Goal: Task Accomplishment & Management: Complete application form

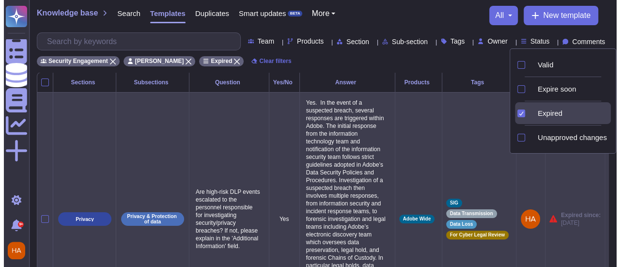
scroll to position [0, 47]
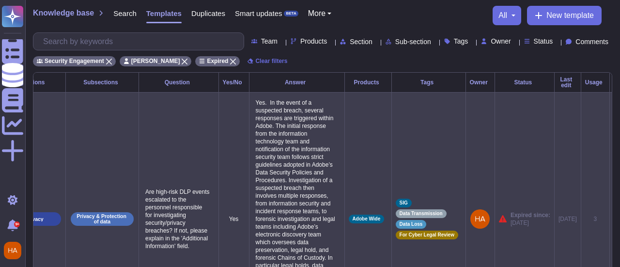
scroll to position [0, 46]
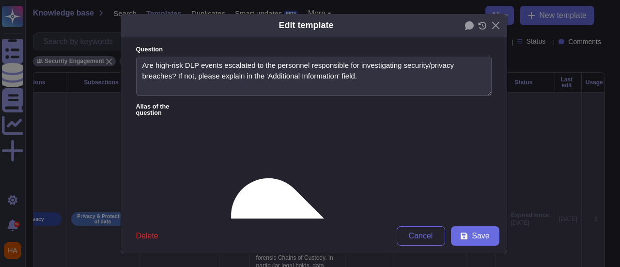
type textarea "Are high-risk DLP events escalated to the personnel responsible for investigati…"
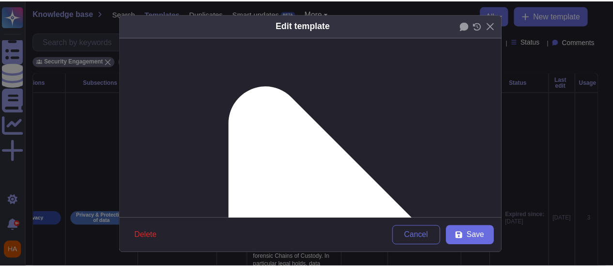
scroll to position [93, 0]
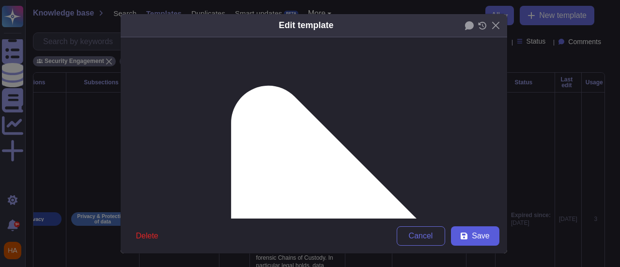
click at [460, 233] on icon at bounding box center [464, 236] width 8 height 8
type textarea "Yes. In the event of a suspected breach, several responses are triggered within…"
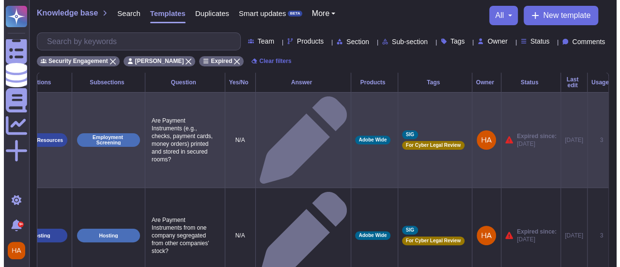
scroll to position [0, 46]
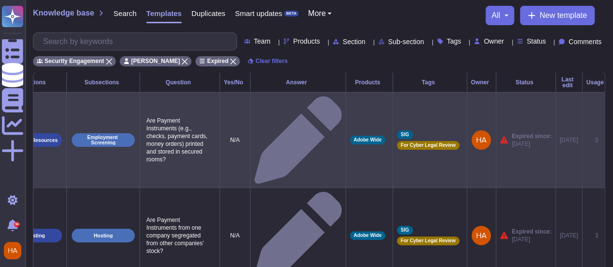
click at [612, 141] on icon at bounding box center [615, 141] width 0 height 0
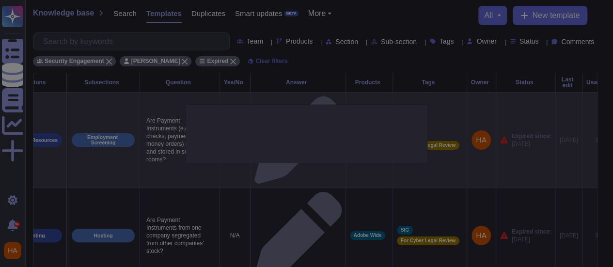
type textarea "Are Payment Instruments (e.g., checks, payment cards, money orders) printed and…"
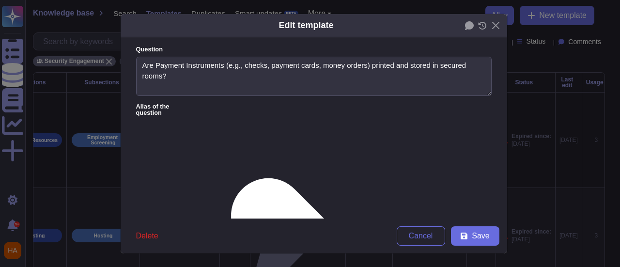
type textarea "Are Payment Instruments (e.g., checks, payment cards, money orders) printed and…"
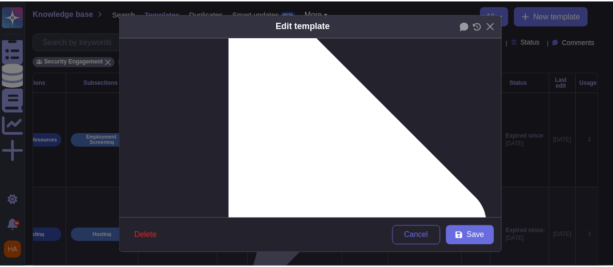
scroll to position [194, 0]
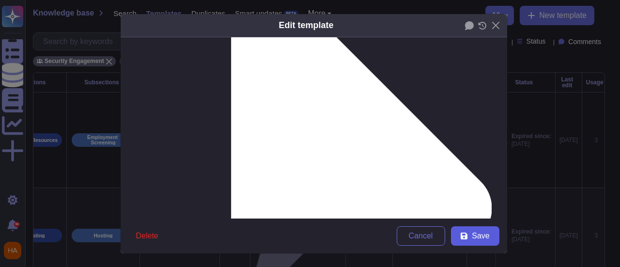
click at [480, 234] on span "Save" at bounding box center [480, 236] width 17 height 8
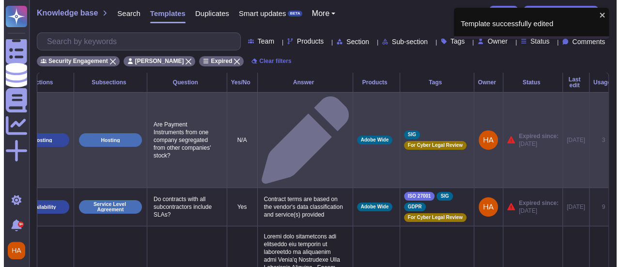
scroll to position [0, 46]
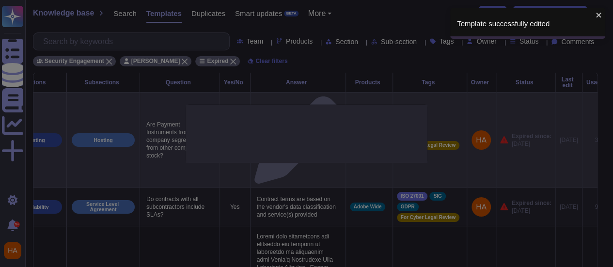
type textarea "Are Payment Instruments from one company segregated from other companies' stock?"
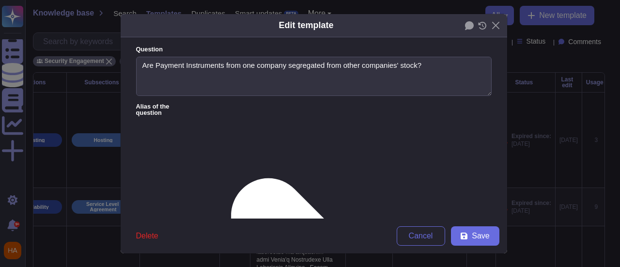
type textarea "Are Payment Instruments from one company segregated from other companies' stock?"
click at [474, 237] on span "Save" at bounding box center [480, 236] width 17 height 8
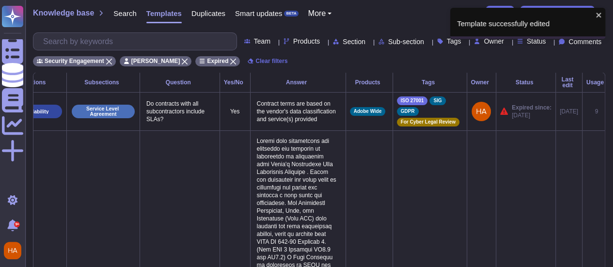
scroll to position [0, 38]
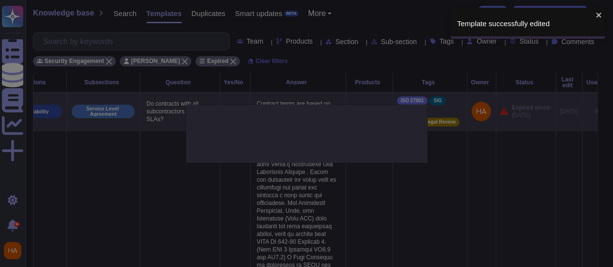
scroll to position [0, 46]
type textarea "Do contracts with all subcontractors include SLAs?"
type textarea "Contract terms are based on the vendor's data classification and service(s) pro…"
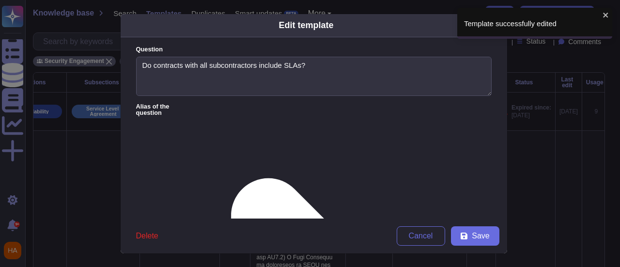
type textarea "Do contracts with all subcontractors include SLAs?"
type textarea "Contract terms are based on the vendor's data classification and service(s) pro…"
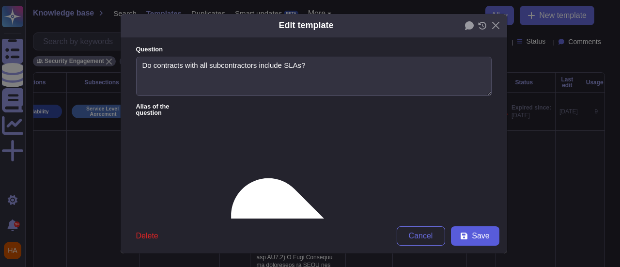
click at [466, 238] on button "Save" at bounding box center [475, 235] width 48 height 19
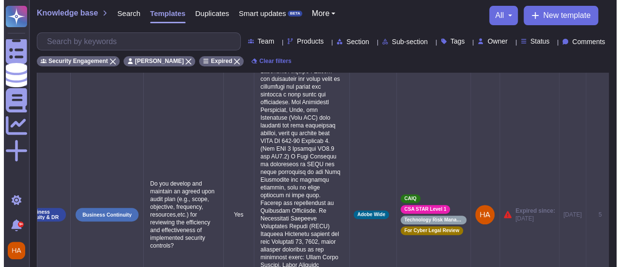
scroll to position [97, 0]
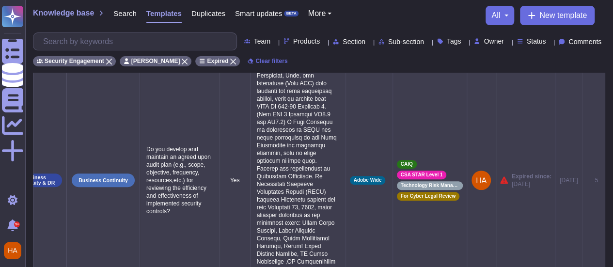
click at [612, 181] on icon at bounding box center [615, 181] width 0 height 0
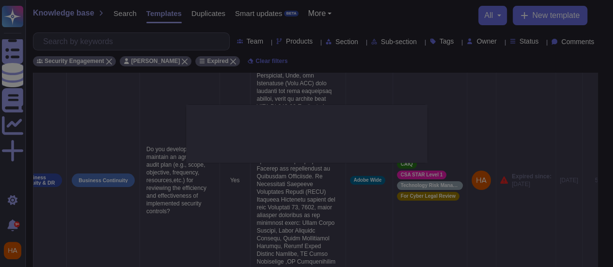
type textarea "Do you develop and maintain an agreed upon audit plan (e.g., scope, objective, …"
type textarea "Annual risk assessments are conducted and reviewed by management in accordance …"
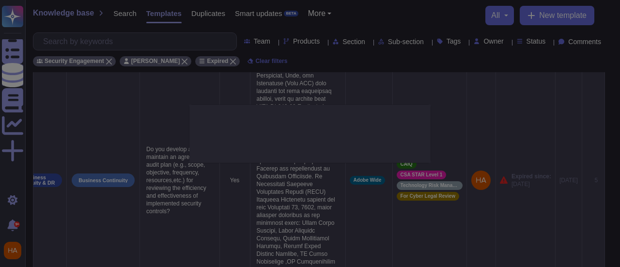
scroll to position [0, 46]
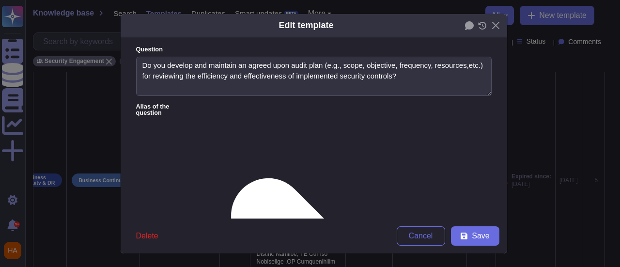
type textarea "Do you develop and maintain an agreed upon audit plan (e.g., scope, objective, …"
type textarea "Annual risk assessments are conducted and reviewed by management in accordance …"
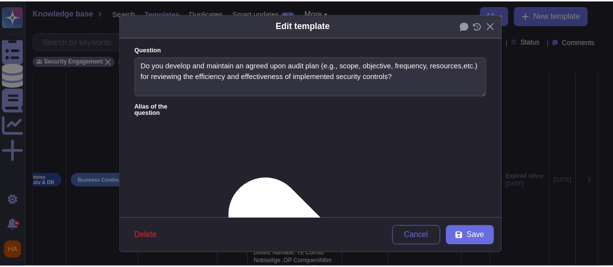
scroll to position [98, 0]
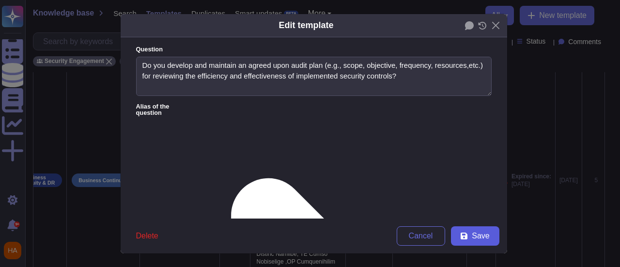
click at [481, 236] on span "Save" at bounding box center [480, 236] width 17 height 8
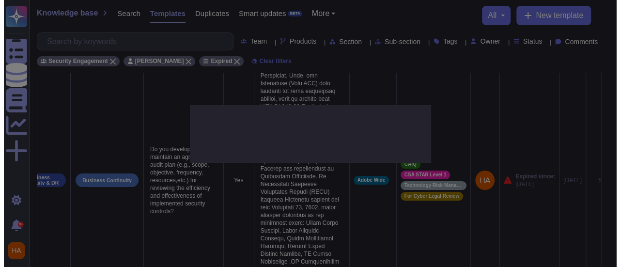
scroll to position [0, 38]
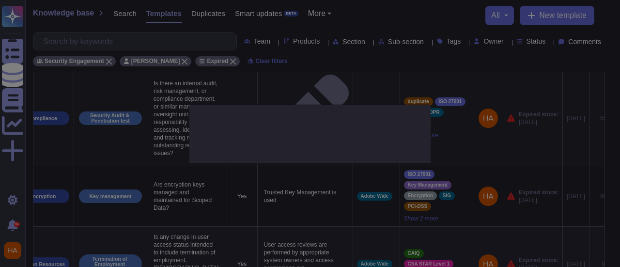
type textarea "Is there an internal audit, risk management, or compliance department, or simil…"
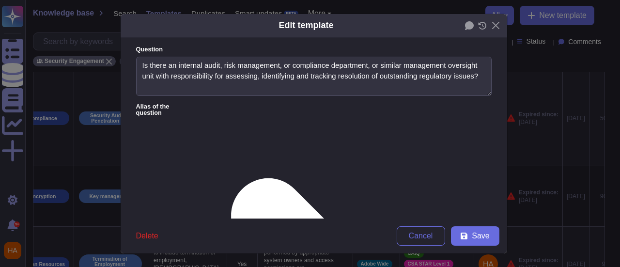
type textarea "Is there an internal audit, risk management, or compliance department, or simil…"
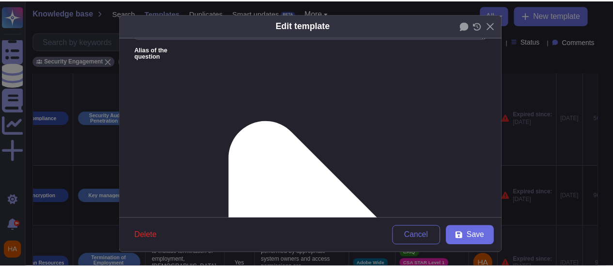
scroll to position [145, 0]
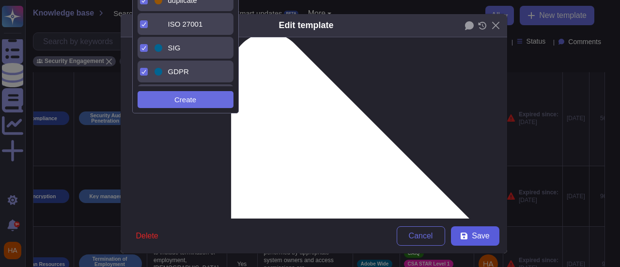
click at [477, 234] on span "Save" at bounding box center [480, 236] width 17 height 8
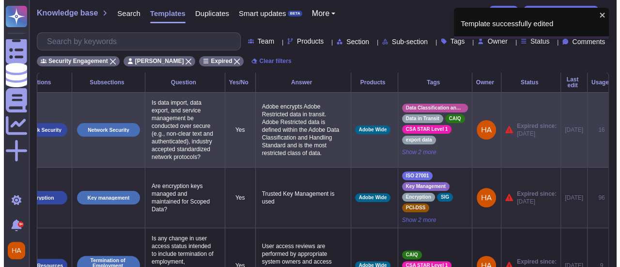
scroll to position [0, 46]
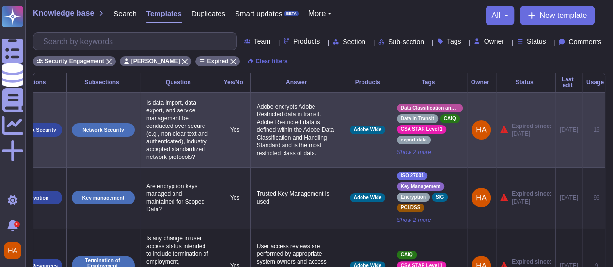
click at [612, 130] on icon at bounding box center [615, 130] width 0 height 0
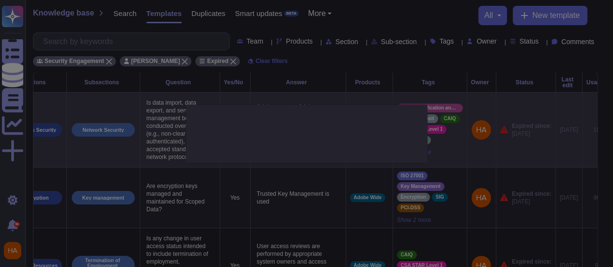
type textarea "Is data import, data export, and service management be conducted over secure (e…"
type textarea "Adobe encrypts Adobe Restricted data in transit. Adobe Restricted data is defin…"
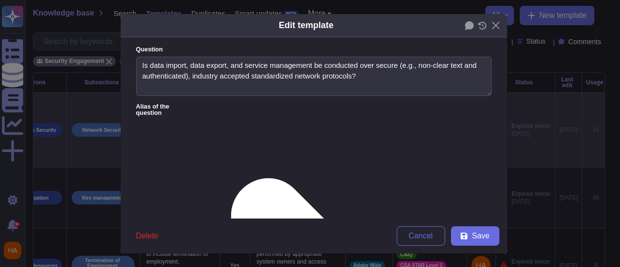
type textarea "Is data import, data export, and service management be conducted over secure (e…"
type textarea "Adobe encrypts Adobe Restricted data in transit. Adobe Restricted data is defin…"
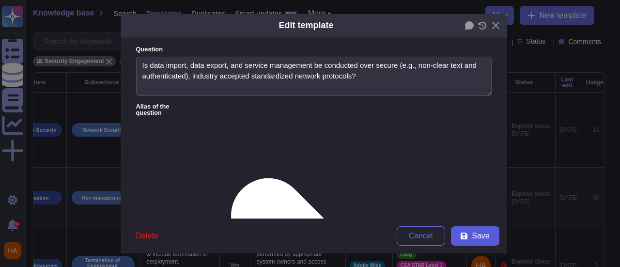
click at [472, 232] on span "Save" at bounding box center [480, 236] width 17 height 8
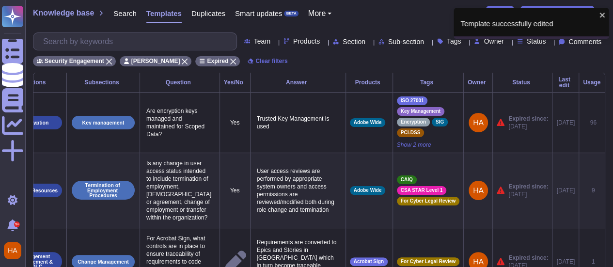
scroll to position [0, 33]
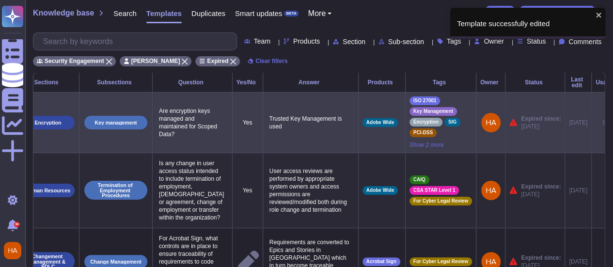
click at [612, 123] on icon at bounding box center [624, 123] width 0 height 0
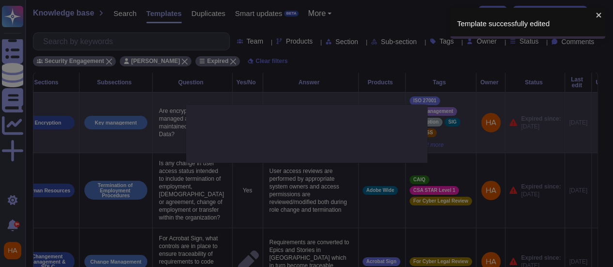
type textarea "Are encryption keys managed and maintained for Scoped Data?"
type textarea "Trusted Key Management is used"
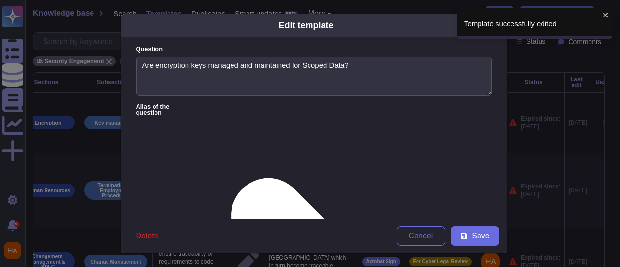
type textarea "Are encryption keys managed and maintained for Scoped Data?"
type textarea "Trusted Key Management is used"
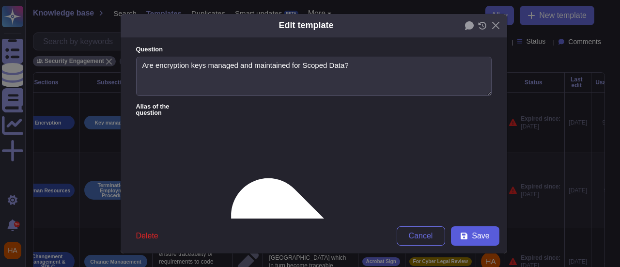
click at [472, 236] on span "Save" at bounding box center [480, 236] width 17 height 8
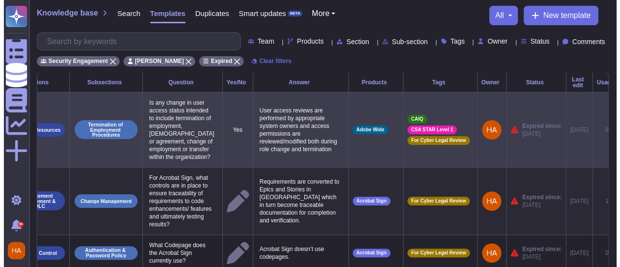
scroll to position [0, 53]
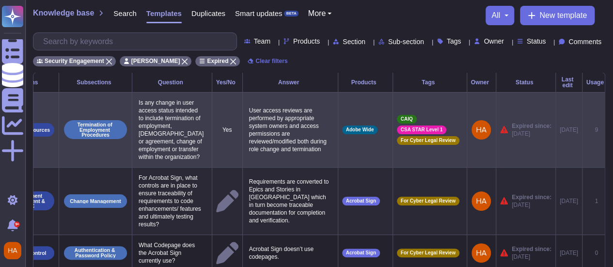
click at [612, 130] on icon at bounding box center [615, 130] width 0 height 0
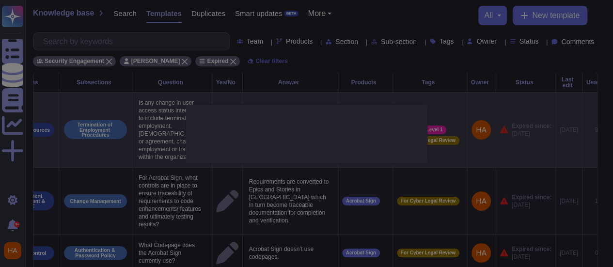
type textarea "Is any change in user access status intended to include termination of employme…"
type textarea "User access reviews are performed by appropriate system owners and access permi…"
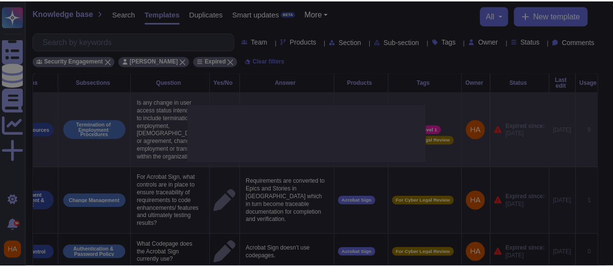
scroll to position [0, 53]
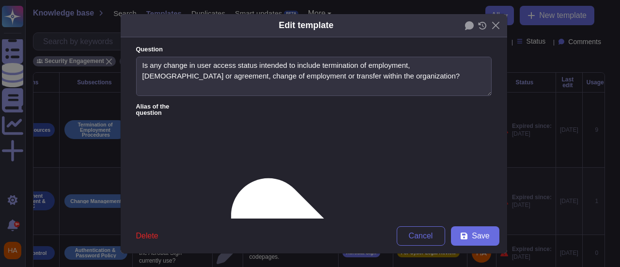
type textarea "Is any change in user access status intended to include termination of employme…"
type textarea "User access reviews are performed by appropriate system owners and access permi…"
click at [480, 238] on span "Save" at bounding box center [480, 236] width 17 height 8
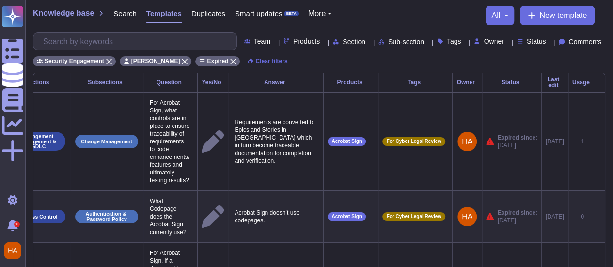
scroll to position [0, 46]
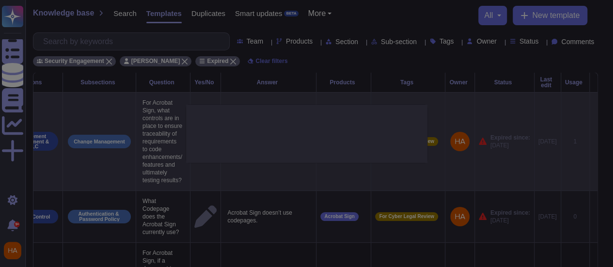
type textarea "For Acrobat Sign, what controls are in place to ensure traceability of requirem…"
type textarea "Requirements are converted to Epics and Stories in [GEOGRAPHIC_DATA] which in t…"
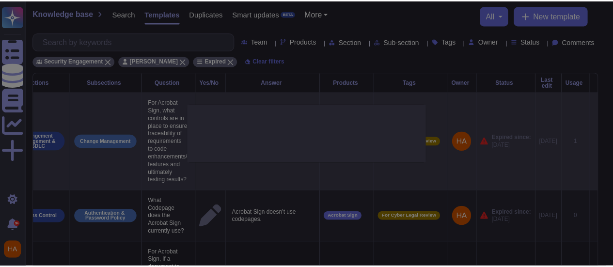
scroll to position [0, 53]
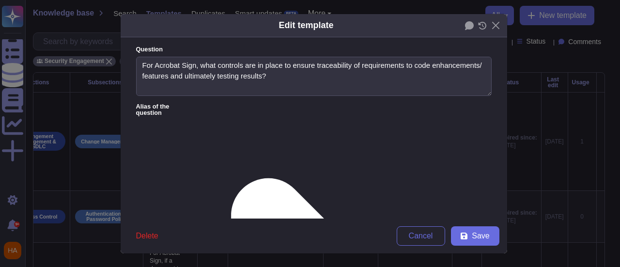
type textarea "For Acrobat Sign, what controls are in place to ensure traceability of requirem…"
type textarea "Requirements are converted to Epics and Stories in [GEOGRAPHIC_DATA] which in t…"
click at [474, 237] on span "Save" at bounding box center [480, 236] width 17 height 8
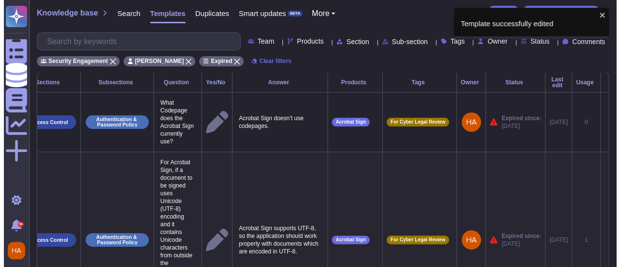
scroll to position [0, 40]
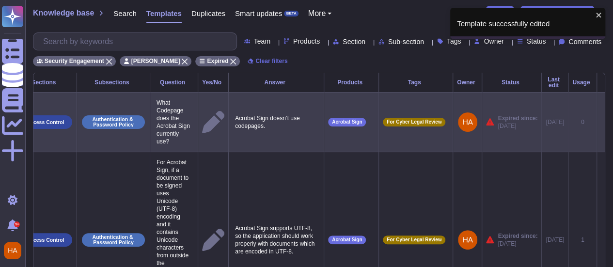
click at [601, 123] on icon at bounding box center [601, 123] width 0 height 0
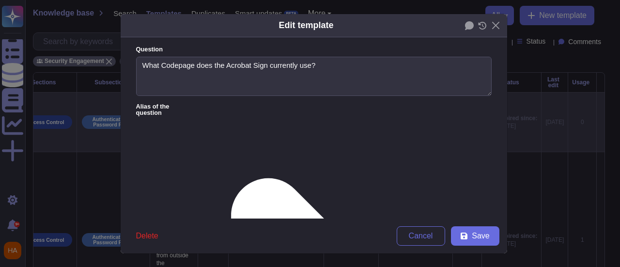
type textarea "What Codepage does the Acrobat Sign currently use?"
type textarea "Acrobat Sign doesn’t use codepages."
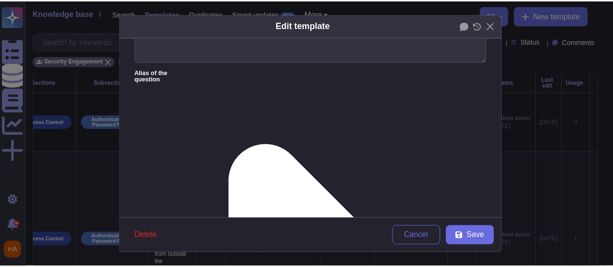
scroll to position [97, 0]
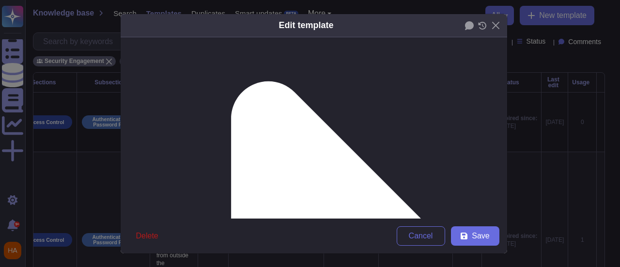
click at [146, 239] on span "Delete" at bounding box center [147, 236] width 22 height 8
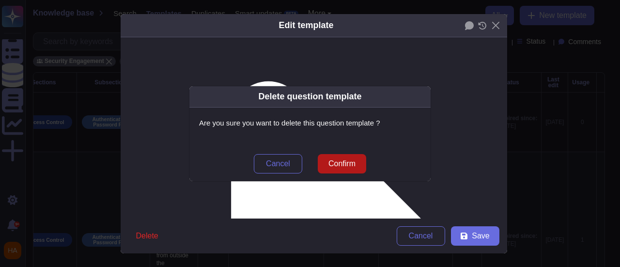
click at [349, 162] on span "Confirm" at bounding box center [342, 164] width 27 height 8
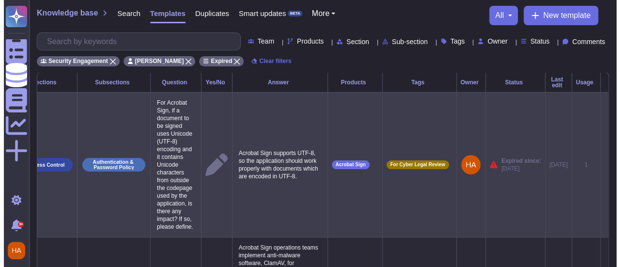
scroll to position [0, 51]
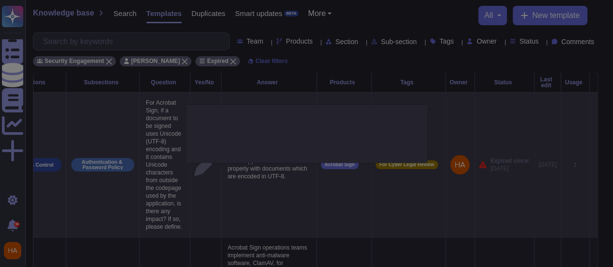
type textarea "For Acrobat Sign, if a document to be signed uses Unicode (UTF-8) encoding and …"
type textarea "Acrobat Sign supports UTF-8, so the application should work properly with docum…"
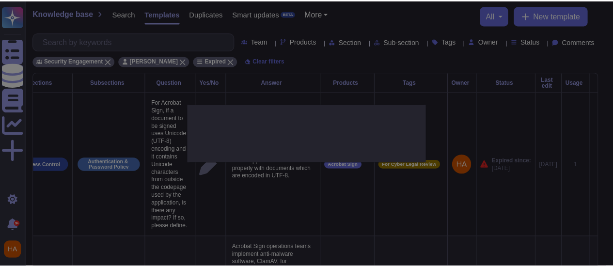
scroll to position [0, 50]
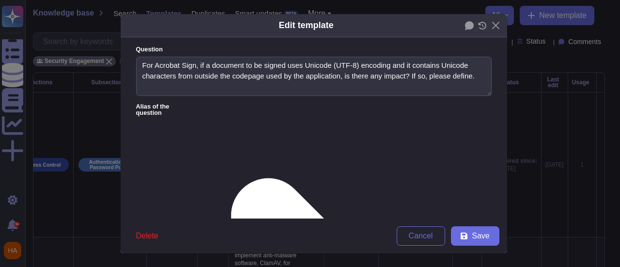
type textarea "For Acrobat Sign, if a document to be signed uses Unicode (UTF-8) encoding and …"
type textarea "Acrobat Sign supports UTF-8, so the application should work properly with docum…"
click at [461, 237] on icon at bounding box center [464, 236] width 7 height 7
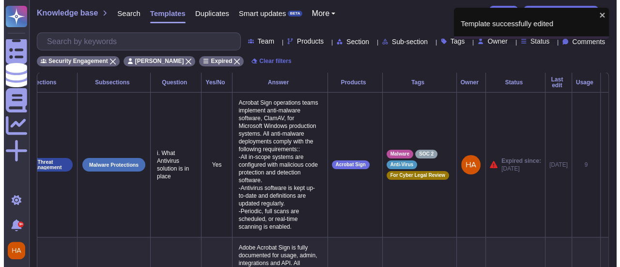
scroll to position [0, 44]
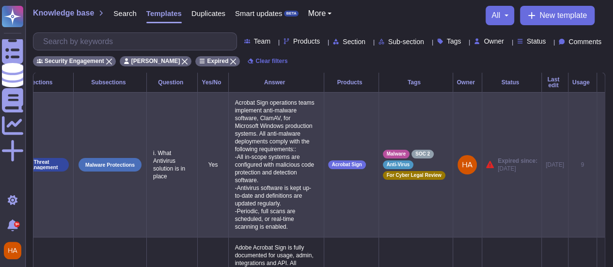
click at [601, 165] on icon at bounding box center [601, 165] width 0 height 0
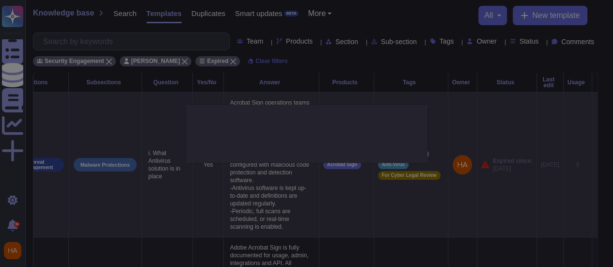
type textarea "i. What Antivirus solution is in place"
type textarea "Acrobat Sign operations teams implement anti-malware software, ClamAV, for Micr…"
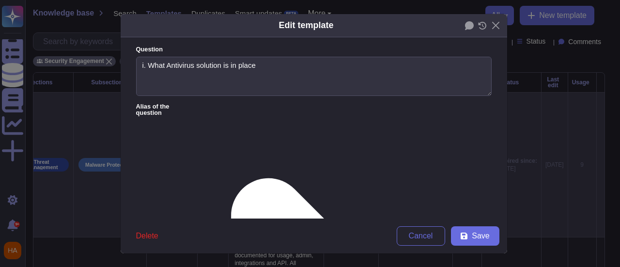
type textarea "i. What Antivirus solution is in place"
type textarea "Acrobat Sign operations teams implement anti-malware software, ClamAV, for Micr…"
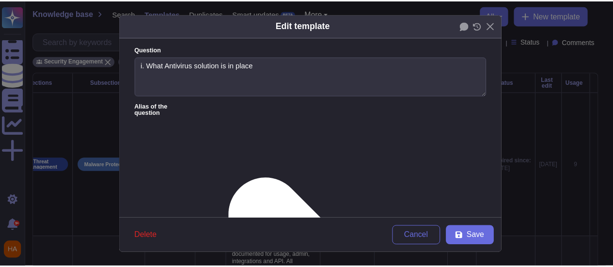
scroll to position [11, 0]
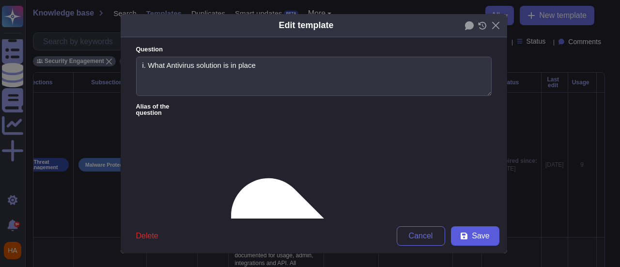
click at [482, 238] on span "Save" at bounding box center [480, 236] width 17 height 8
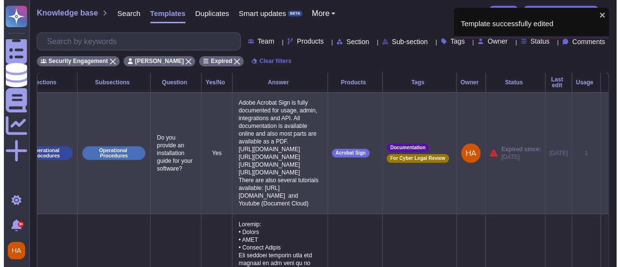
scroll to position [0, 51]
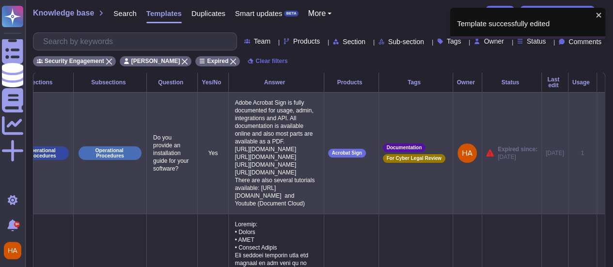
click at [601, 154] on icon at bounding box center [601, 154] width 0 height 0
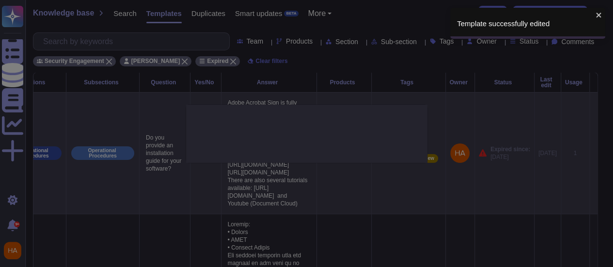
type textarea "Do you provide an installation guide for your software?"
type textarea "Adobe Acrobat Sign is fully documented for usage, admin, integrations and API. …"
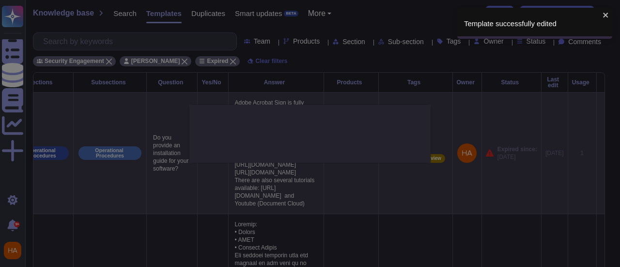
scroll to position [0, 50]
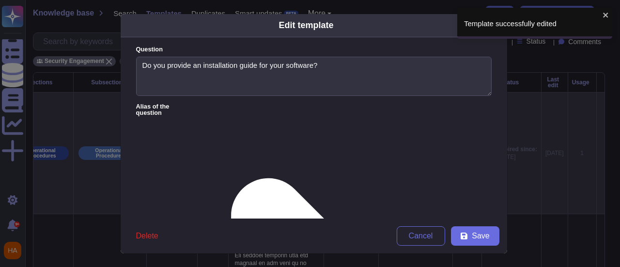
type textarea "Do you provide an installation guide for your software?"
type textarea "Adobe Acrobat Sign is fully documented for usage, admin, integrations and API. …"
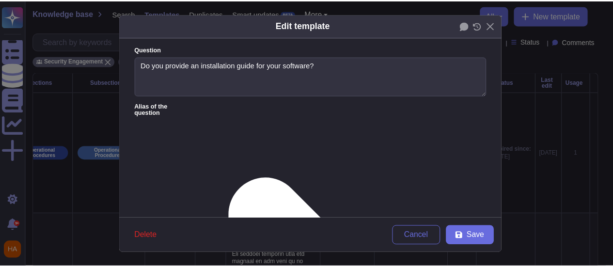
scroll to position [44, 0]
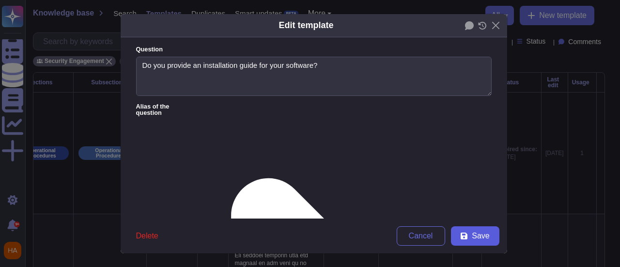
click at [473, 235] on span "Save" at bounding box center [480, 236] width 17 height 8
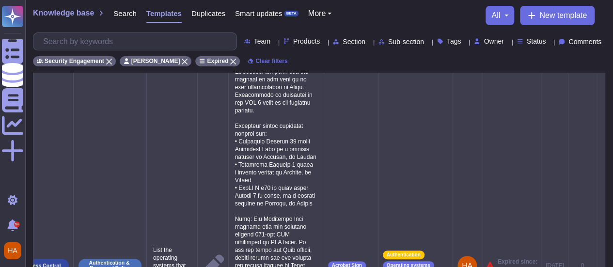
scroll to position [97, 0]
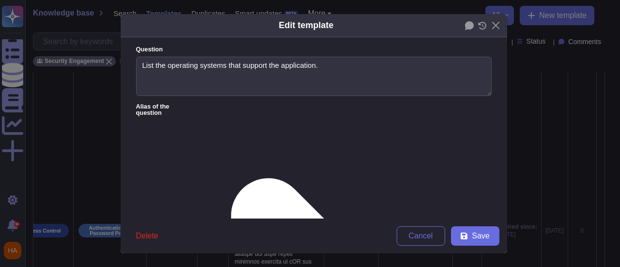
type textarea "List the operating systems that support the application."
type textarea "Loremip: • Dolors • AMET • Consect Adipis Eli seddoei temporin utla etd magnaal…"
click at [472, 234] on span "Save" at bounding box center [480, 236] width 17 height 8
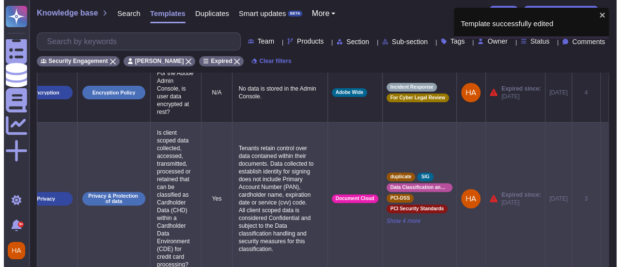
scroll to position [0, 51]
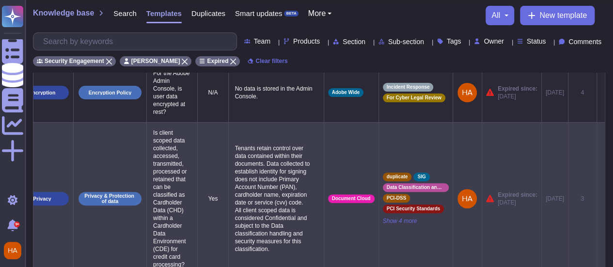
click at [601, 199] on icon at bounding box center [601, 199] width 0 height 0
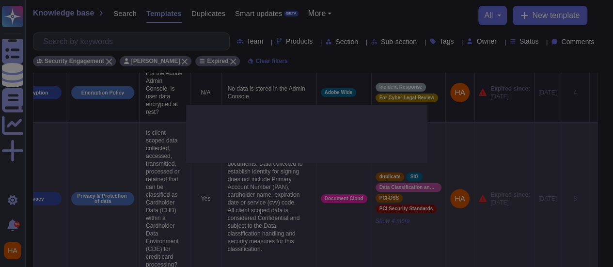
type textarea "Is client scoped data collected, accessed, transmitted, processed or retained t…"
type textarea "Tenants retain control over data contained within their documents. Data collect…"
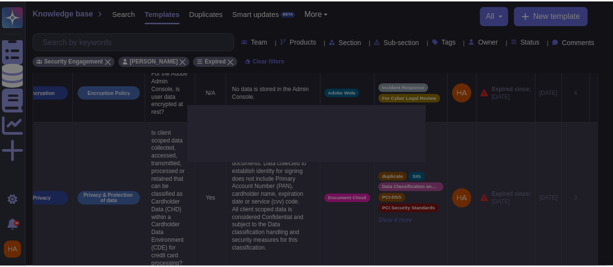
scroll to position [0, 50]
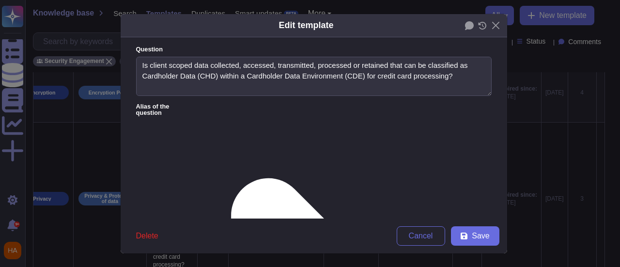
type textarea "Is client scoped data collected, accessed, transmitted, processed or retained t…"
type textarea "Tenants retain control over data contained within their documents. Data collect…"
click at [462, 233] on icon at bounding box center [464, 236] width 8 height 8
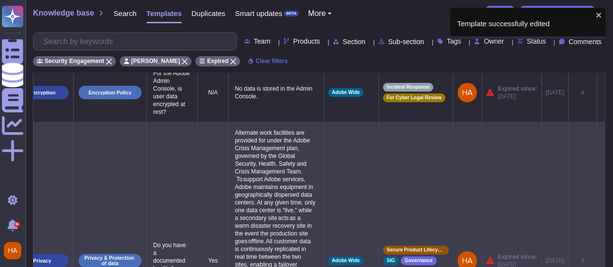
scroll to position [0, 44]
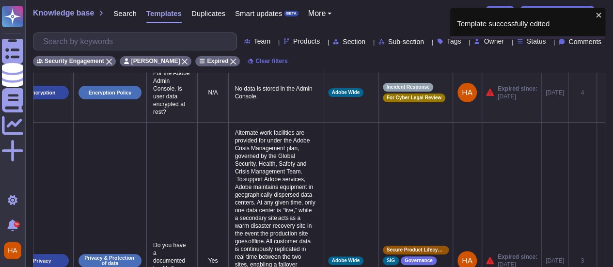
click at [601, 93] on icon at bounding box center [601, 93] width 0 height 0
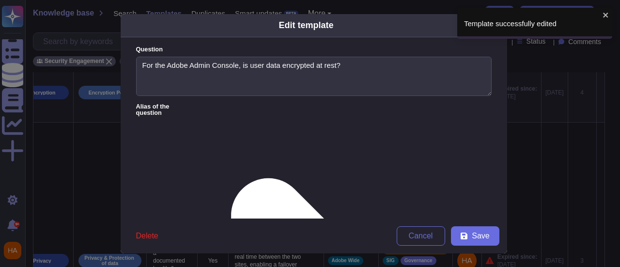
type textarea "For the Adobe Admin Console, is user data encrypted at rest?"
type textarea "No data is stored in the Admin Console."
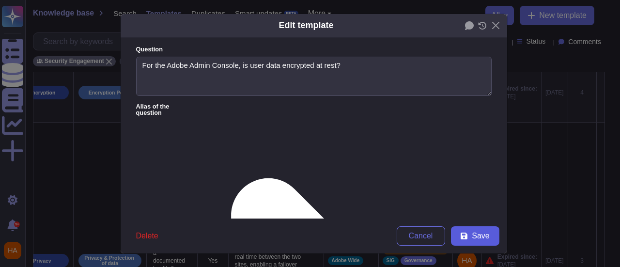
click at [483, 236] on span "Save" at bounding box center [480, 236] width 17 height 8
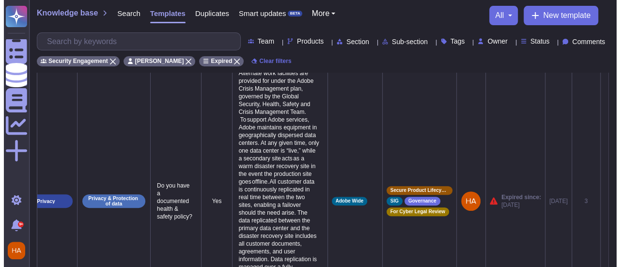
scroll to position [0, 51]
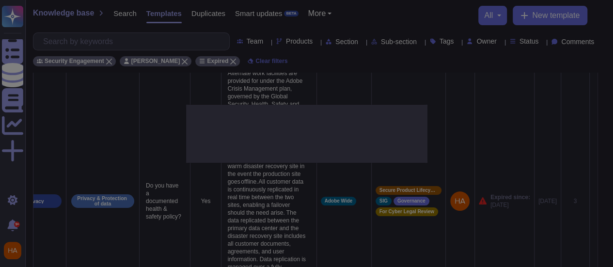
type textarea "Do you have a documented health & safety policy?"
type textarea "Alternate work facilities are provided for under the Adobe Crisis Management pl…"
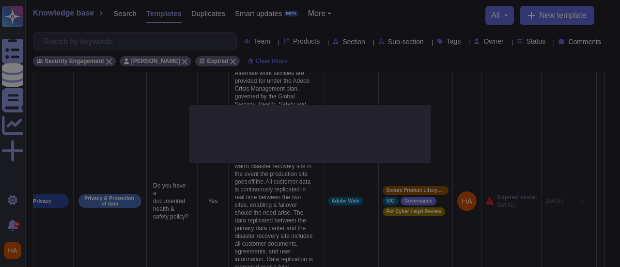
scroll to position [0, 50]
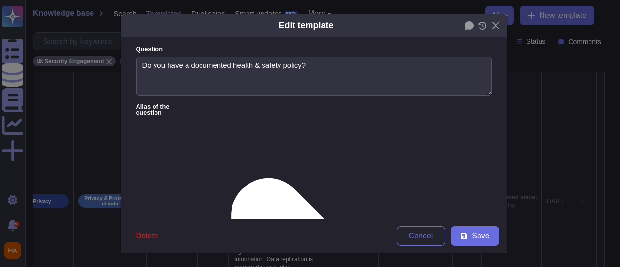
type textarea "Do you have a documented health & safety policy?"
type textarea "Alternate work facilities are provided for under the Adobe Crisis Management pl…"
click at [469, 236] on button "Save" at bounding box center [475, 235] width 48 height 19
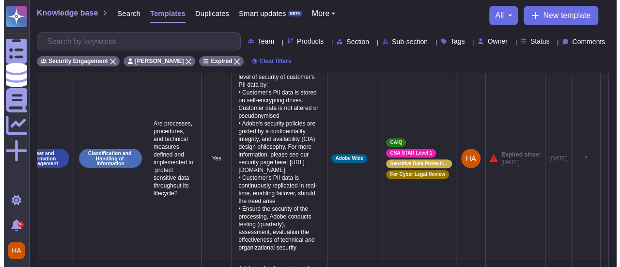
scroll to position [0, 53]
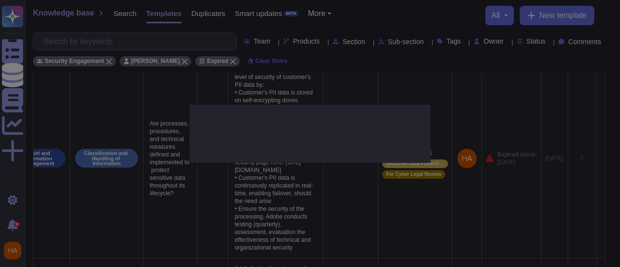
type textarea "Are processes, procedures, and technical measures defined and implemented to pr…"
type textarea "Adobe ensures appropriate level of security of customer's PII data by: • Custom…"
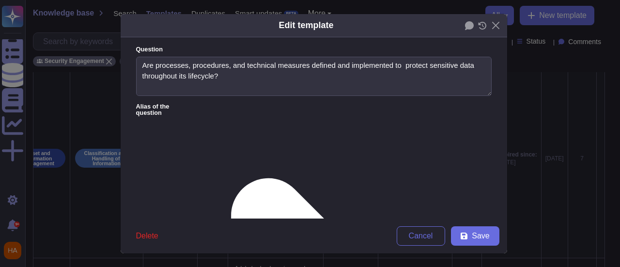
type textarea "Are processes, procedures, and technical measures defined and implemented to pr…"
type textarea "Adobe ensures appropriate level of security of customer's PII data by: • Custom…"
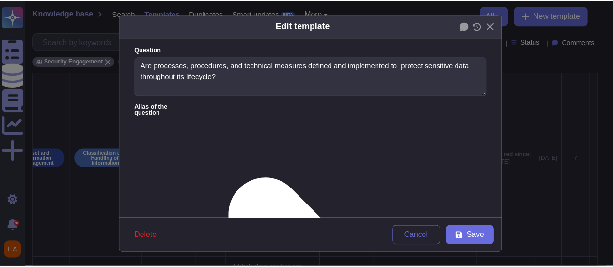
scroll to position [54, 0]
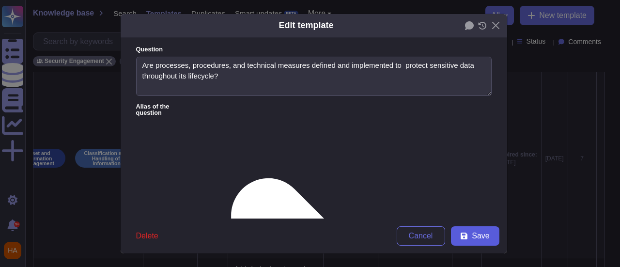
click at [476, 232] on span "Save" at bounding box center [480, 236] width 17 height 8
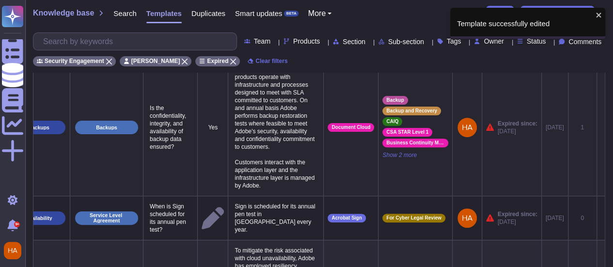
scroll to position [0, 53]
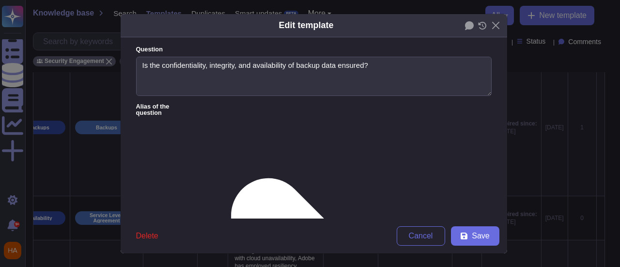
type textarea "Is the confidentiality, integrity, and availability of backup data ensured?"
type textarea "Adobe's cloud services and products operate with infrastructure and processes d…"
click at [472, 234] on span "Save" at bounding box center [480, 236] width 17 height 8
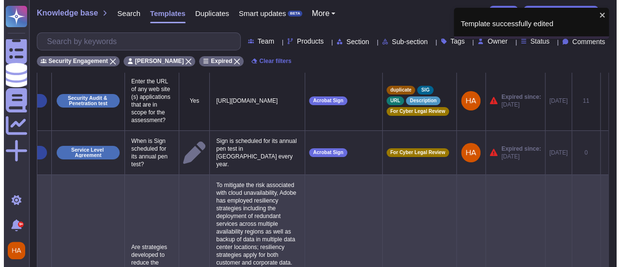
scroll to position [0, 0]
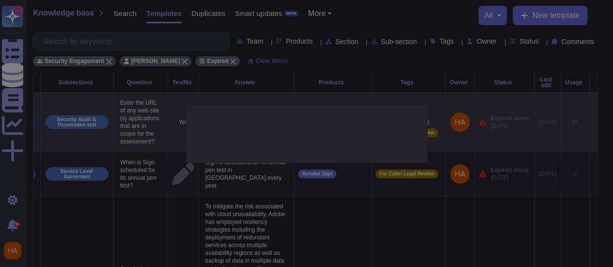
type textarea "Enter the URL of any web site (s) applications that are in scope for the assess…"
type textarea "[URL][DOMAIN_NAME]"
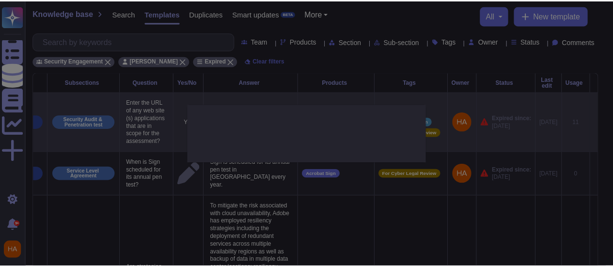
scroll to position [0, 74]
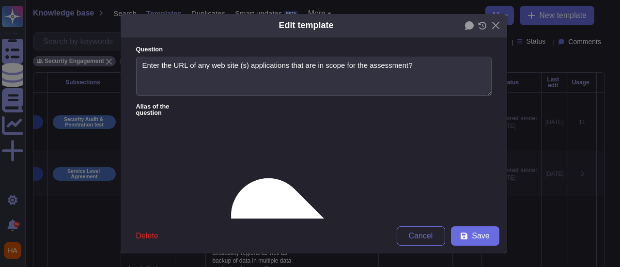
type textarea "Enter the URL of any web site (s) applications that are in scope for the assess…"
type textarea "[URL][DOMAIN_NAME]"
click at [469, 244] on button "Save" at bounding box center [475, 235] width 48 height 19
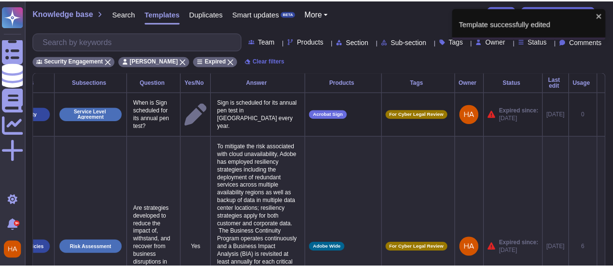
scroll to position [0, 67]
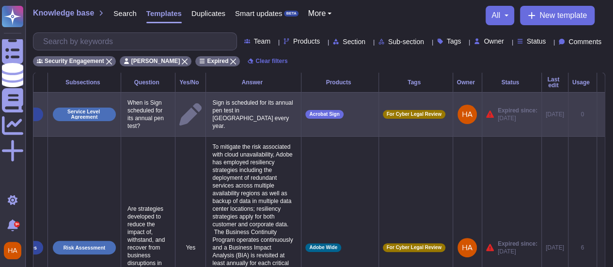
click at [601, 115] on icon at bounding box center [601, 115] width 0 height 0
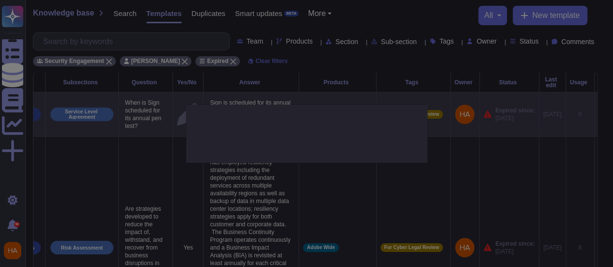
type textarea "When is Sign scheduled for its annual pen test?"
type textarea "Sign is scheduled for its annual pen test in [GEOGRAPHIC_DATA] every year."
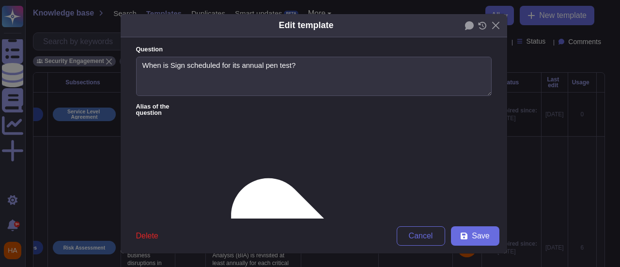
type textarea "When is Sign scheduled for its annual pen test?"
type textarea "Sign is scheduled for its annual pen test in [GEOGRAPHIC_DATA] every year."
click at [153, 235] on span "Delete" at bounding box center [147, 236] width 22 height 8
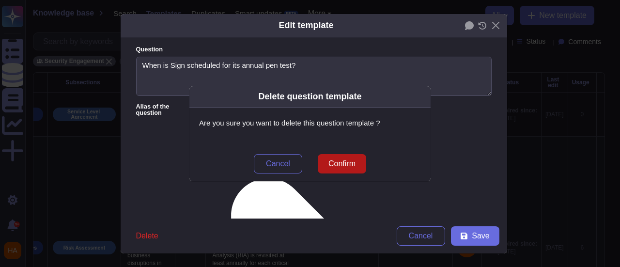
click at [348, 163] on span "Confirm" at bounding box center [342, 164] width 27 height 8
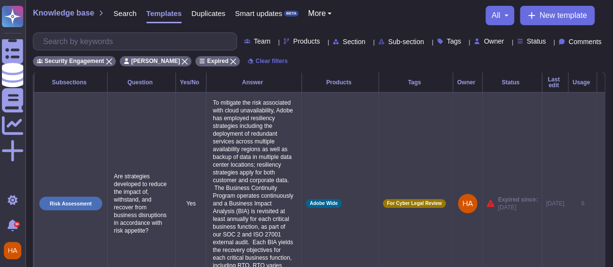
scroll to position [0, 87]
click at [601, 204] on icon at bounding box center [601, 204] width 0 height 0
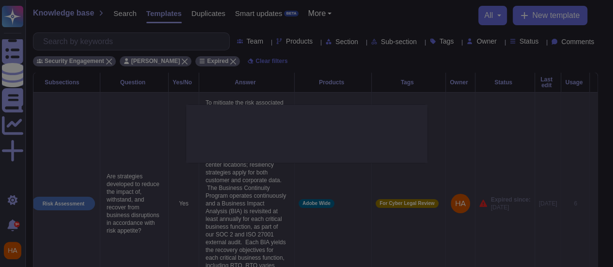
type textarea "Are strategies developed to reduce the impact of, withstand, and recover from b…"
type textarea "To mitigate the risk associated with cloud unavailability, Adobe has employed r…"
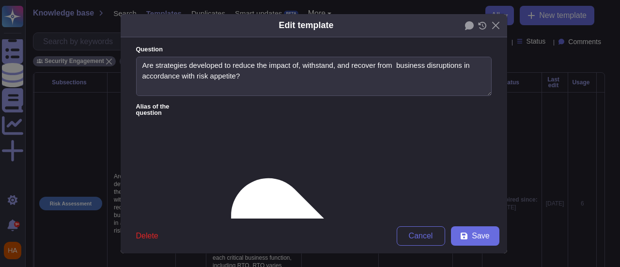
type textarea "Are strategies developed to reduce the impact of, withstand, and recover from b…"
type textarea "To mitigate the risk associated with cloud unavailability, Adobe has employed r…"
click at [462, 234] on icon at bounding box center [464, 236] width 8 height 8
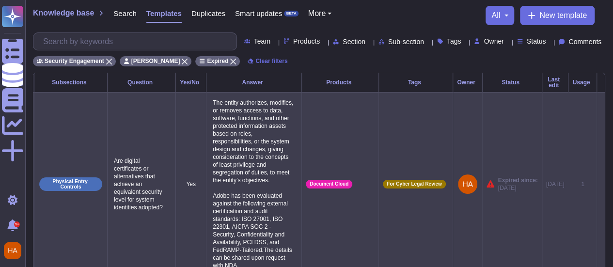
scroll to position [0, 80]
click at [601, 185] on icon at bounding box center [601, 185] width 0 height 0
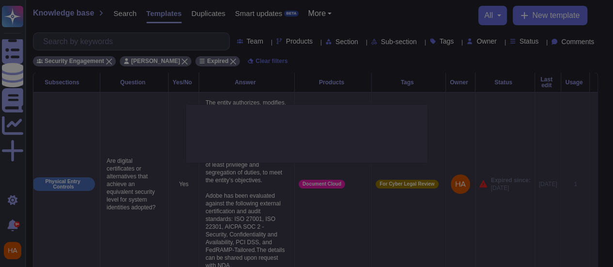
scroll to position [0, 87]
type textarea "Are digital certificates or alternatives that achieve an equivalent security le…"
type textarea "The entity authorizes, modifies, or removes access to data, software, functions…"
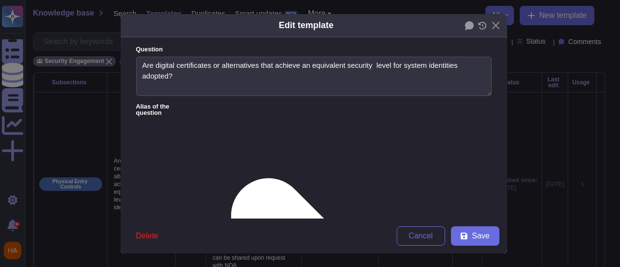
type textarea "Are digital certificates or alternatives that achieve an equivalent security le…"
type textarea "The entity authorizes, modifies, or removes access to data, software, functions…"
click at [465, 242] on button "Save" at bounding box center [475, 235] width 48 height 19
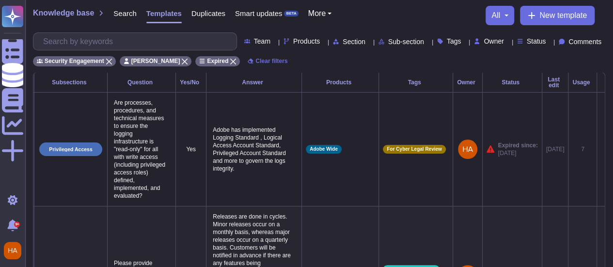
scroll to position [0, 80]
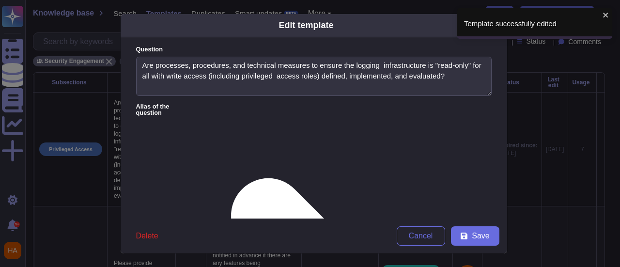
type textarea "Are processes, procedures, and technical measures to ensure the logging infrast…"
type textarea "Adobe has implemented Logging Standard , Logical Access Account Standard, Privi…"
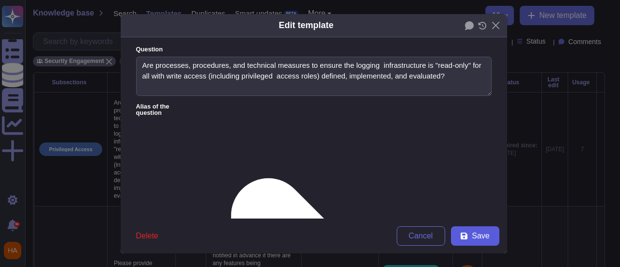
click at [476, 237] on span "Save" at bounding box center [480, 236] width 17 height 8
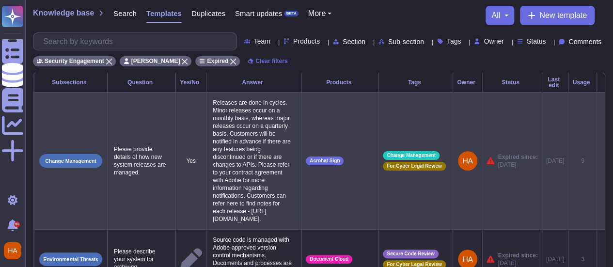
scroll to position [0, 87]
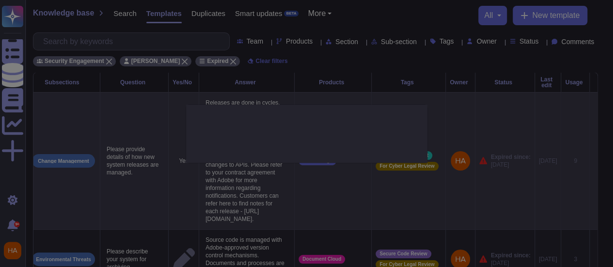
type textarea "Please provide details of how new system releases are managed."
type textarea "Releases are done in cycles. Minor releases occur on a monthly basis, whereas m…"
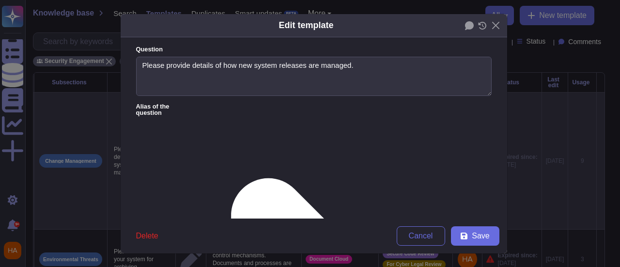
type textarea "Please provide details of how new system releases are managed."
type textarea "Releases are done in cycles. Minor releases occur on a monthly basis, whereas m…"
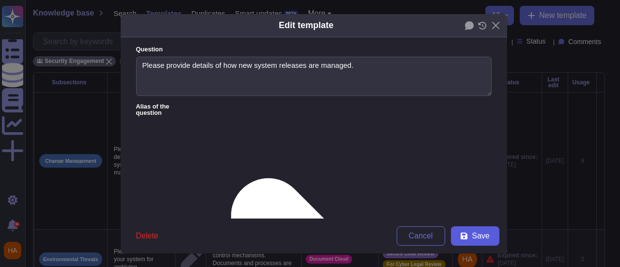
click at [472, 238] on span "Save" at bounding box center [480, 236] width 17 height 8
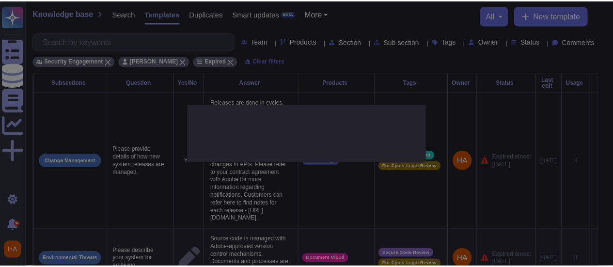
scroll to position [0, 80]
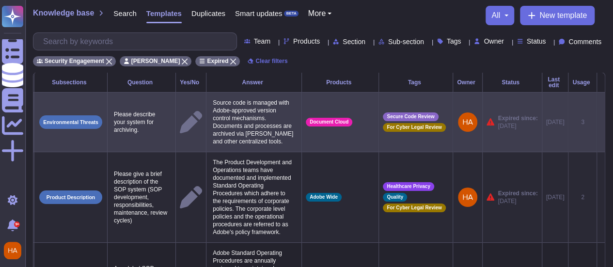
click at [601, 123] on icon at bounding box center [601, 123] width 0 height 0
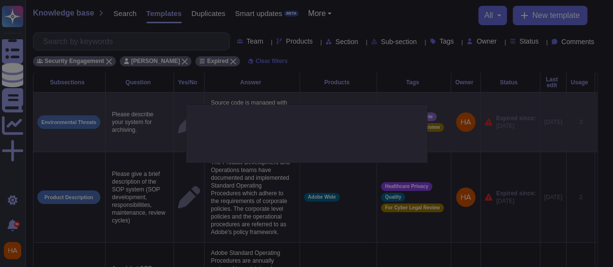
type textarea "Please describe your system for archiving."
type textarea "Source code is managed with Adobe-approved version control mechanisms. Document…"
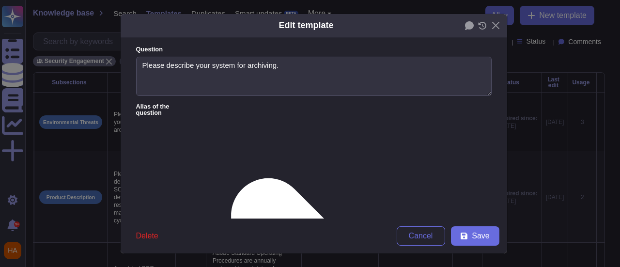
type textarea "Please describe your system for archiving."
type textarea "Source code is managed with Adobe-approved version control mechanisms. Document…"
click at [472, 237] on span "Save" at bounding box center [480, 236] width 17 height 8
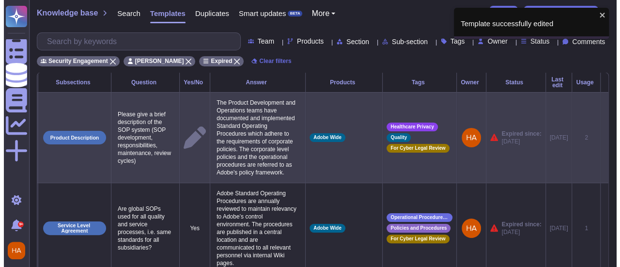
scroll to position [0, 87]
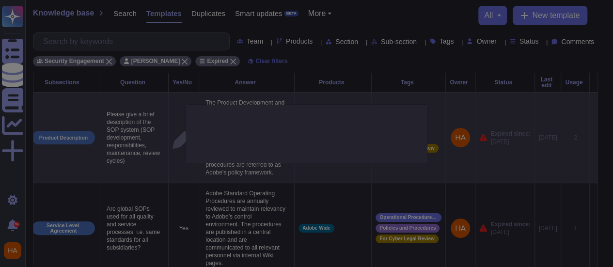
type textarea "Please give a brief description of the SOP system (SOP development, responsibil…"
type textarea "The Product Development and Operations teams have documented and implemented St…"
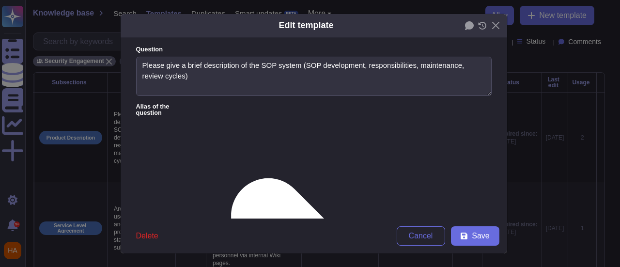
type textarea "Please give a brief description of the SOP system (SOP development, responsibil…"
type textarea "The Product Development and Operations teams have documented and implemented St…"
click at [465, 237] on icon at bounding box center [464, 236] width 7 height 7
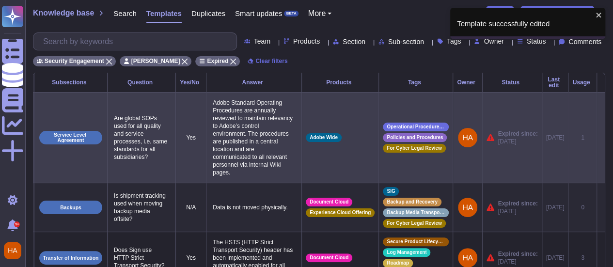
click at [601, 138] on icon at bounding box center [601, 138] width 0 height 0
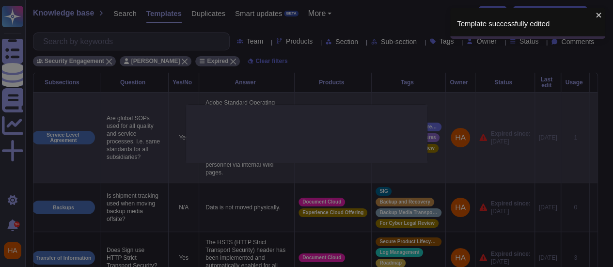
type textarea "Are global SOPs used for all quality and service processes, i.e. same standards…"
type textarea "Adobe Standard Operating Procedures are annually reviewed to maintain relevancy…"
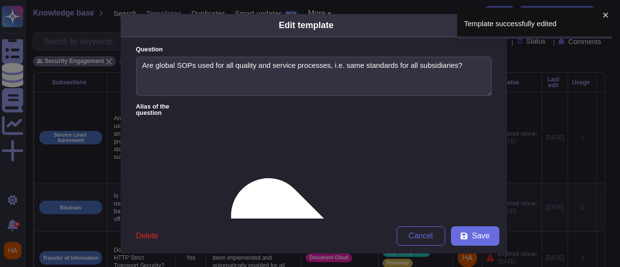
type textarea "Are global SOPs used for all quality and service processes, i.e. same standards…"
type textarea "Adobe Standard Operating Procedures are annually reviewed to maintain relevancy…"
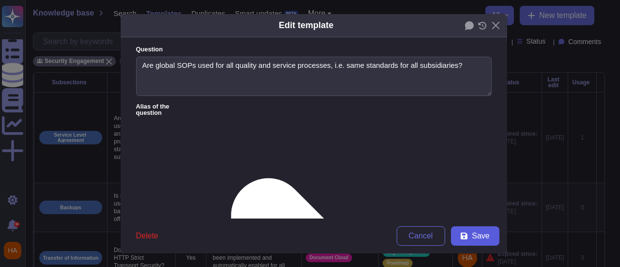
click at [475, 235] on span "Save" at bounding box center [480, 236] width 17 height 8
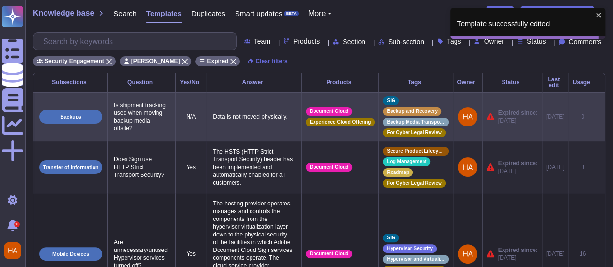
click at [601, 117] on icon at bounding box center [601, 117] width 0 height 0
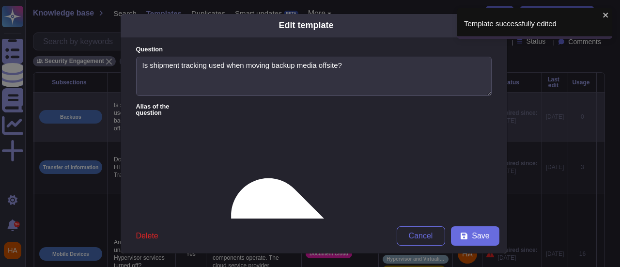
type textarea "Is shipment tracking used when moving backup media offsite?"
type textarea "Data is not moved physically."
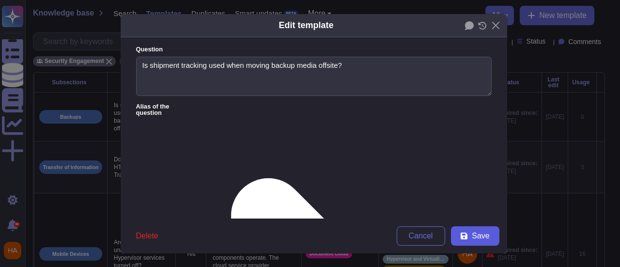
click at [463, 232] on button "Save" at bounding box center [475, 235] width 48 height 19
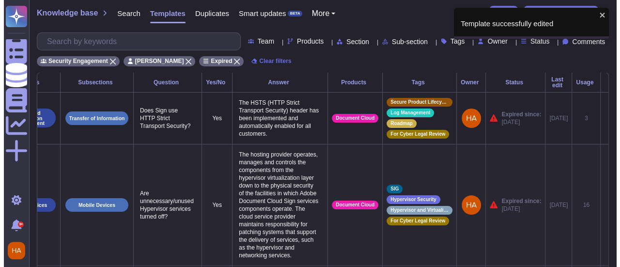
scroll to position [0, 66]
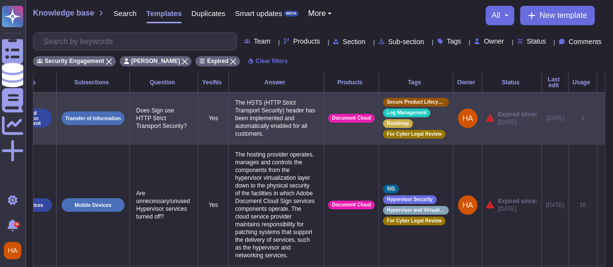
click at [601, 119] on icon at bounding box center [601, 119] width 0 height 0
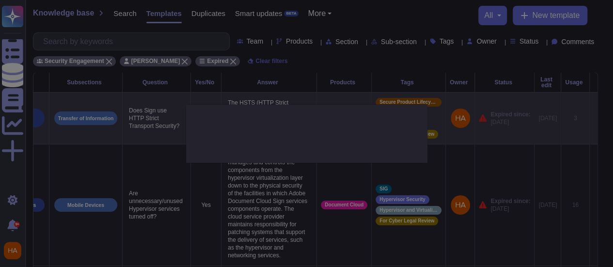
type textarea "Does Sign use HTTP Strict Transport Security?"
type textarea "The HSTS (HTTP Strict Transport Security) header has been implemented and autom…"
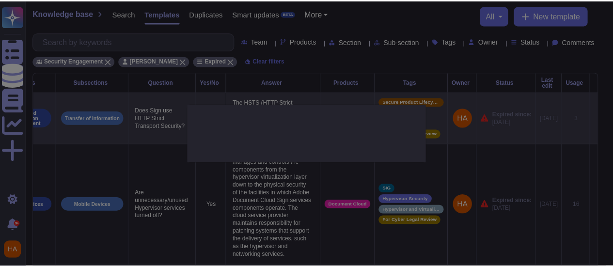
scroll to position [0, 65]
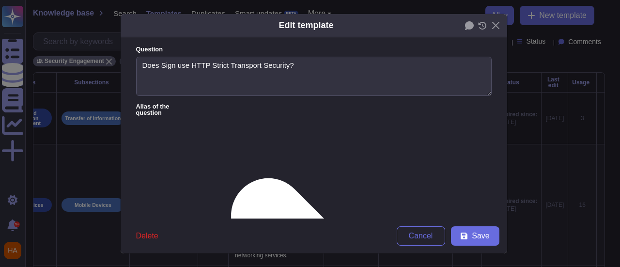
type textarea "Does Sign use HTTP Strict Transport Security?"
type textarea "The HSTS (HTTP Strict Transport Security) header has been implemented and autom…"
click at [463, 232] on icon at bounding box center [464, 236] width 8 height 8
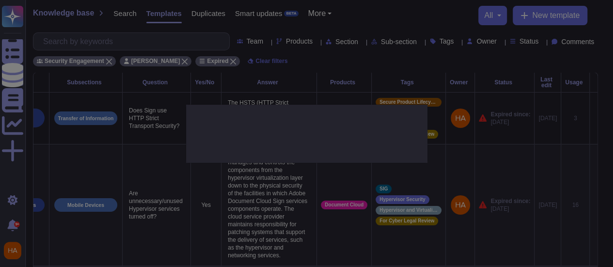
scroll to position [0, 58]
